Goal: Task Accomplishment & Management: Use online tool/utility

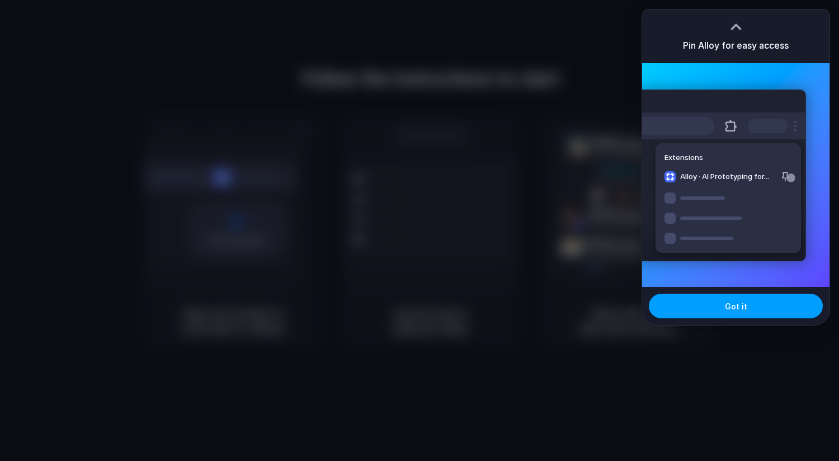
click at [694, 306] on button "Got it" at bounding box center [736, 306] width 174 height 25
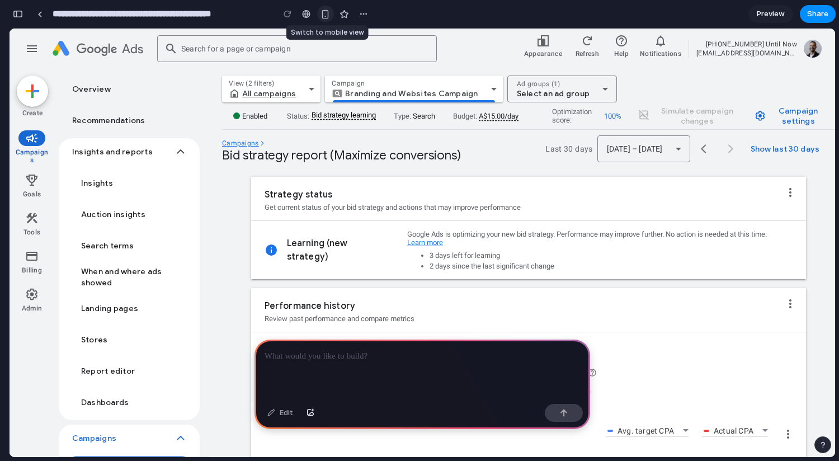
click at [326, 15] on div "button" at bounding box center [326, 15] width 10 height 10
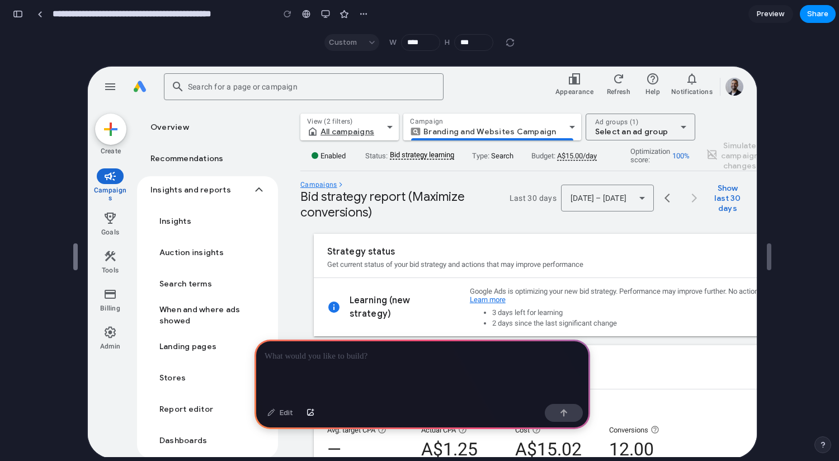
drag, startPoint x: 301, startPoint y: 258, endPoint x: -3, endPoint y: 256, distance: 303.8
click at [0, 256] on html "**********" at bounding box center [419, 230] width 839 height 461
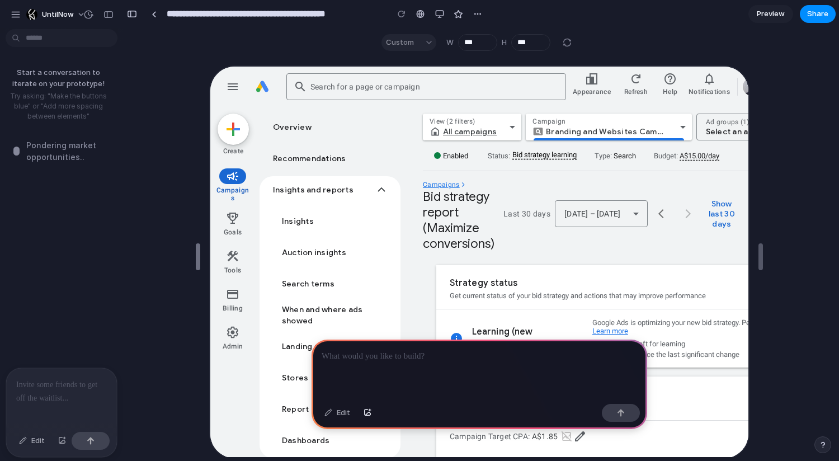
type input "***"
drag, startPoint x: 134, startPoint y: 264, endPoint x: 200, endPoint y: 264, distance: 66.0
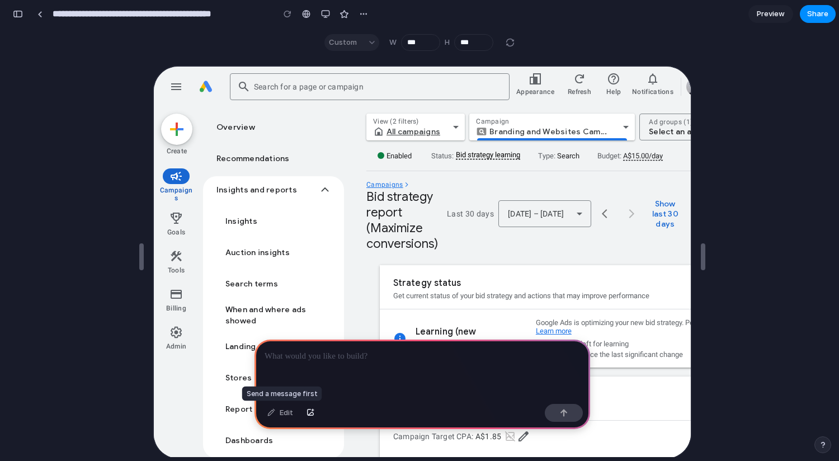
click at [286, 413] on div "Edit" at bounding box center [280, 413] width 37 height 18
click at [271, 416] on div "Edit" at bounding box center [280, 413] width 37 height 18
click at [302, 358] on p at bounding box center [423, 356] width 316 height 13
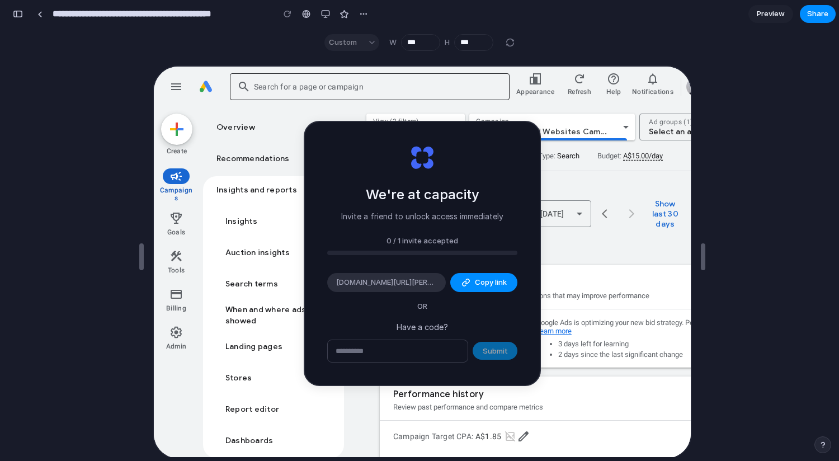
click at [472, 83] on input "Search for a page or campaign" at bounding box center [376, 86] width 246 height 8
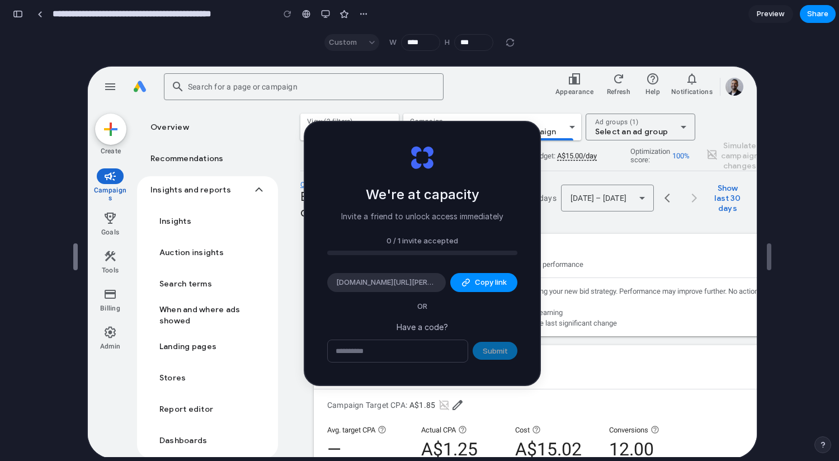
drag, startPoint x: 139, startPoint y: 252, endPoint x: -3, endPoint y: 253, distance: 141.6
click at [0, 253] on html "**********" at bounding box center [419, 230] width 839 height 461
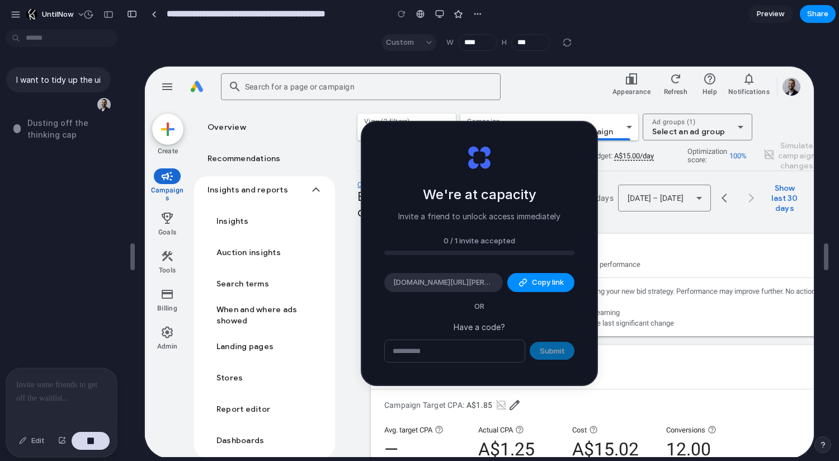
click at [71, 122] on span "Dusting off the thinking cap" at bounding box center [71, 128] width 89 height 23
click at [40, 395] on div at bounding box center [61, 397] width 111 height 59
click at [61, 391] on p at bounding box center [61, 384] width 91 height 13
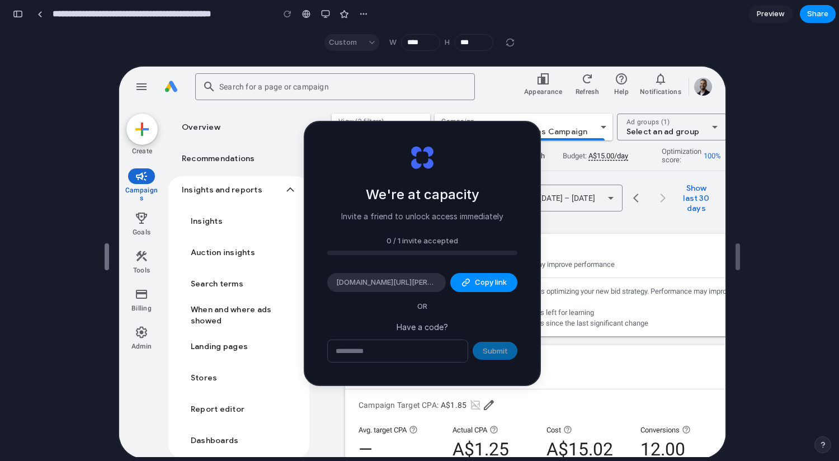
type input "****"
drag, startPoint x: 74, startPoint y: 257, endPoint x: 103, endPoint y: 238, distance: 34.3
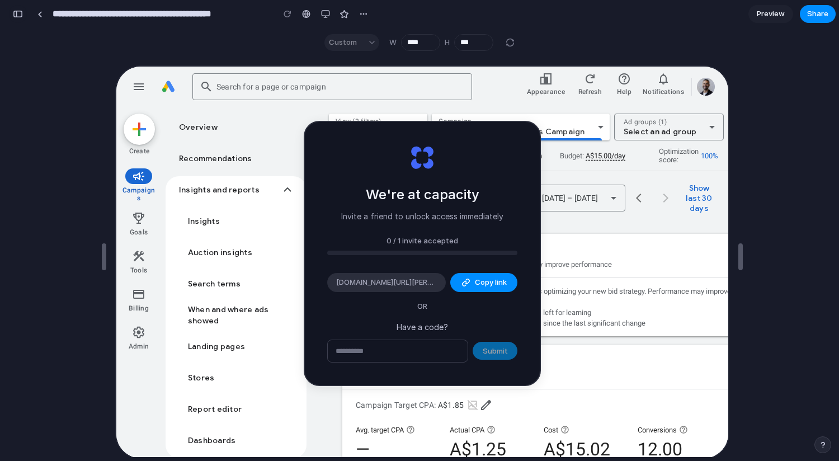
click at [17, 18] on button "button" at bounding box center [18, 14] width 18 height 18
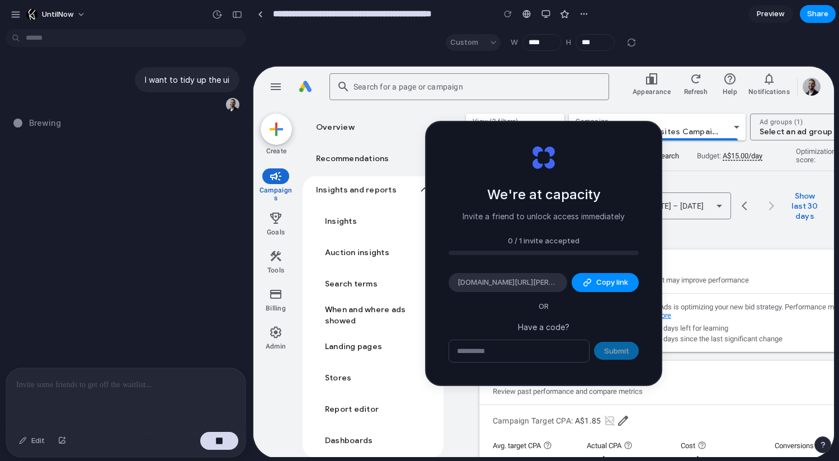
click at [74, 396] on div at bounding box center [125, 397] width 239 height 59
click at [64, 10] on span "UntilNow" at bounding box center [58, 14] width 32 height 11
click at [70, 196] on div "Settings Invite members Change theme Sign out" at bounding box center [419, 230] width 839 height 461
click at [13, 13] on div "button" at bounding box center [16, 15] width 10 height 10
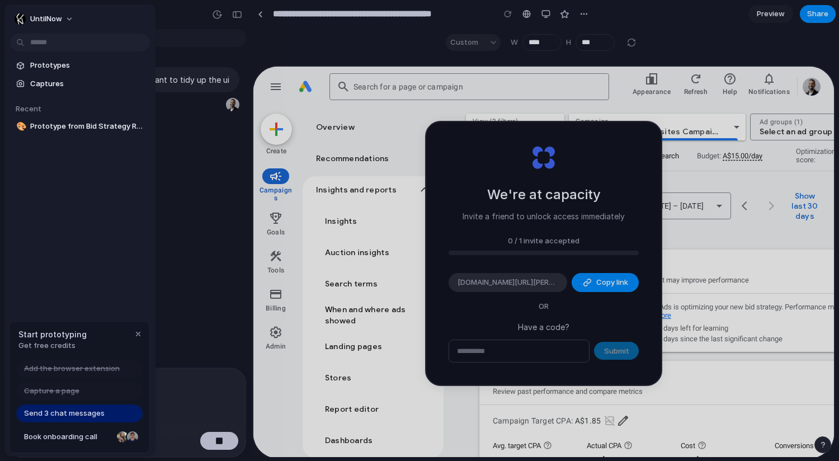
type input "**********"
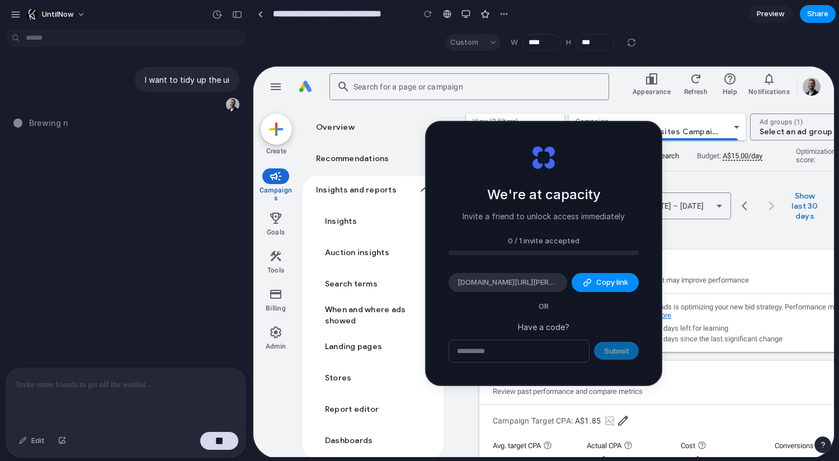
click at [473, 302] on div "We're at capacity Invite a friend to unlock access immediately 0 / 1 invite acc…" at bounding box center [543, 253] width 235 height 263
click at [379, 255] on div "Auction insights" at bounding box center [375, 251] width 103 height 11
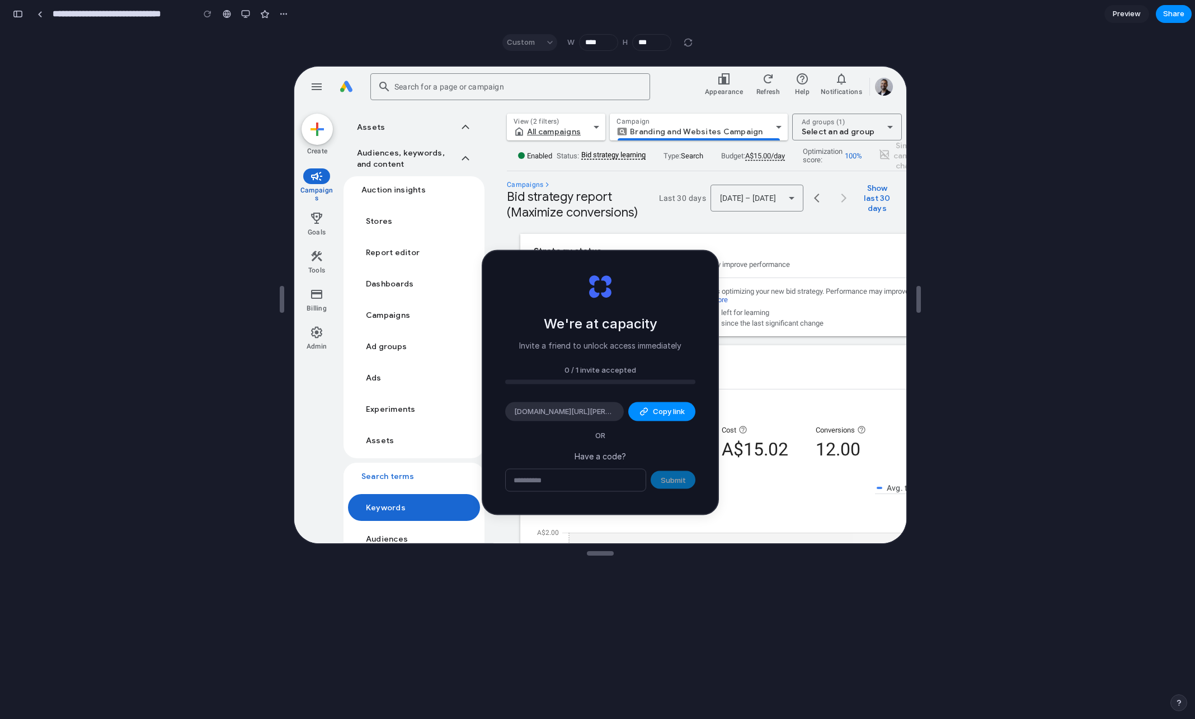
scroll to position [75, 0]
